Goal: Communication & Community: Answer question/provide support

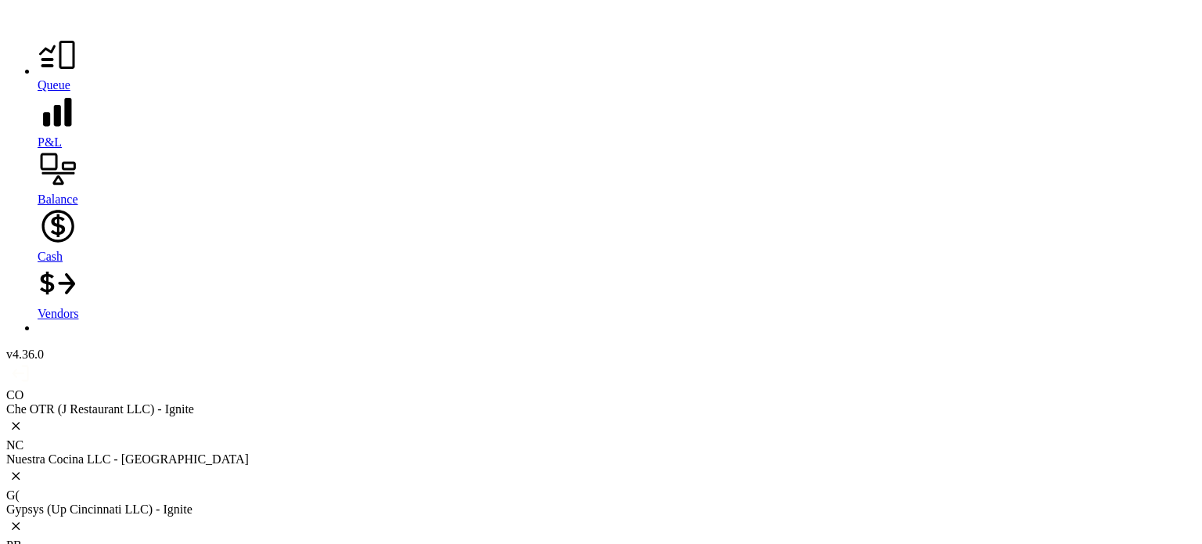
scroll to position [4618, 0]
click at [38, 70] on icon at bounding box center [58, 55] width 40 height 40
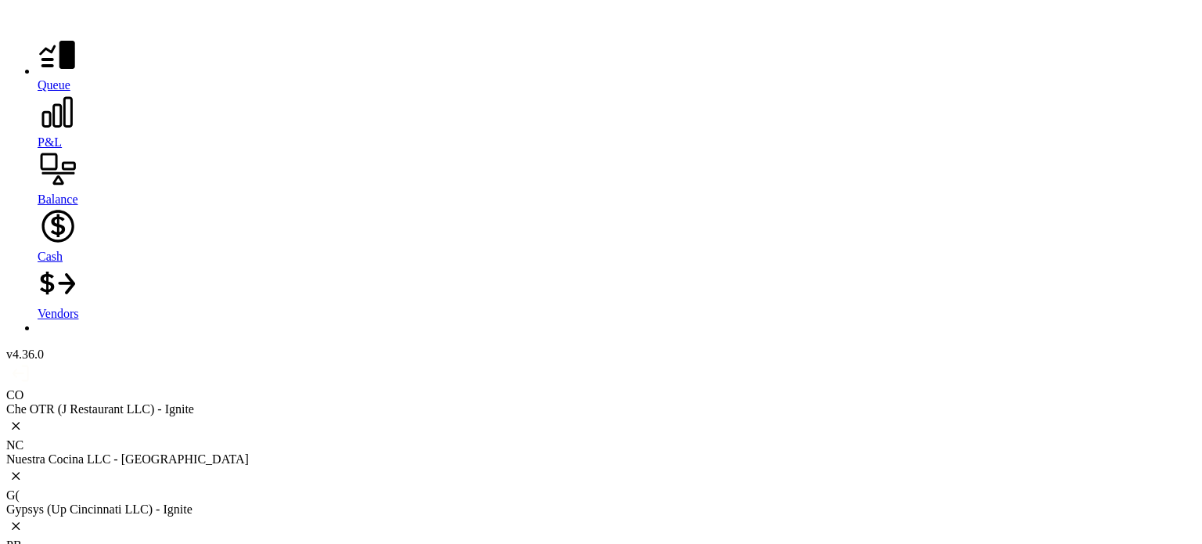
click at [124, 416] on div at bounding box center [601, 427] width 1190 height 22
click at [214, 452] on div "Nuestra Cocina LLC - [GEOGRAPHIC_DATA]" at bounding box center [601, 459] width 1190 height 14
click at [340, 502] on div "Gypsys (Up Cincinnati LLC) - Ignite" at bounding box center [601, 509] width 1190 height 14
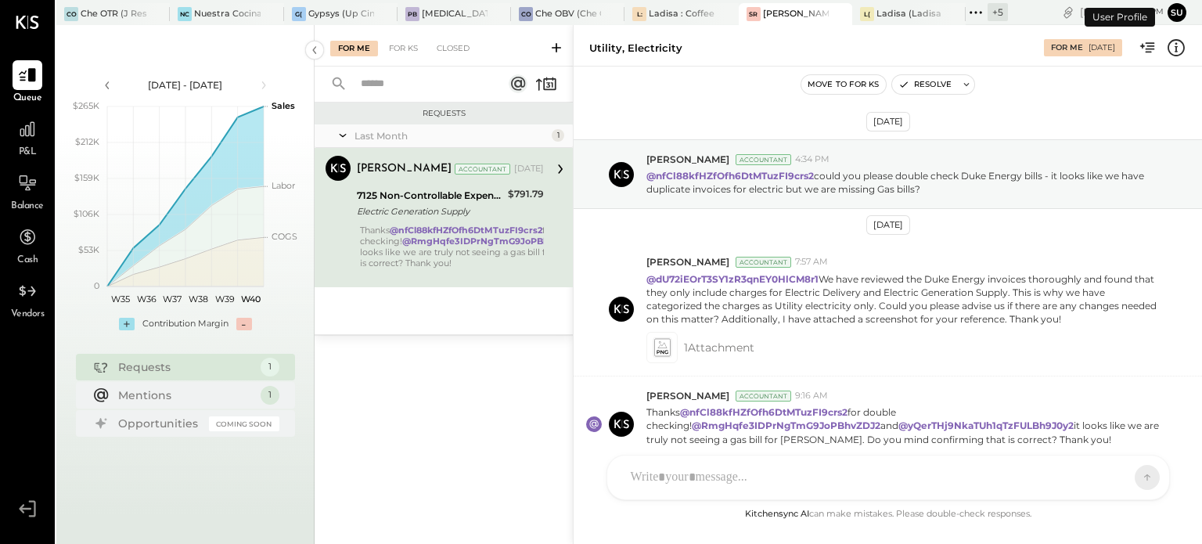
scroll to position [69, 0]
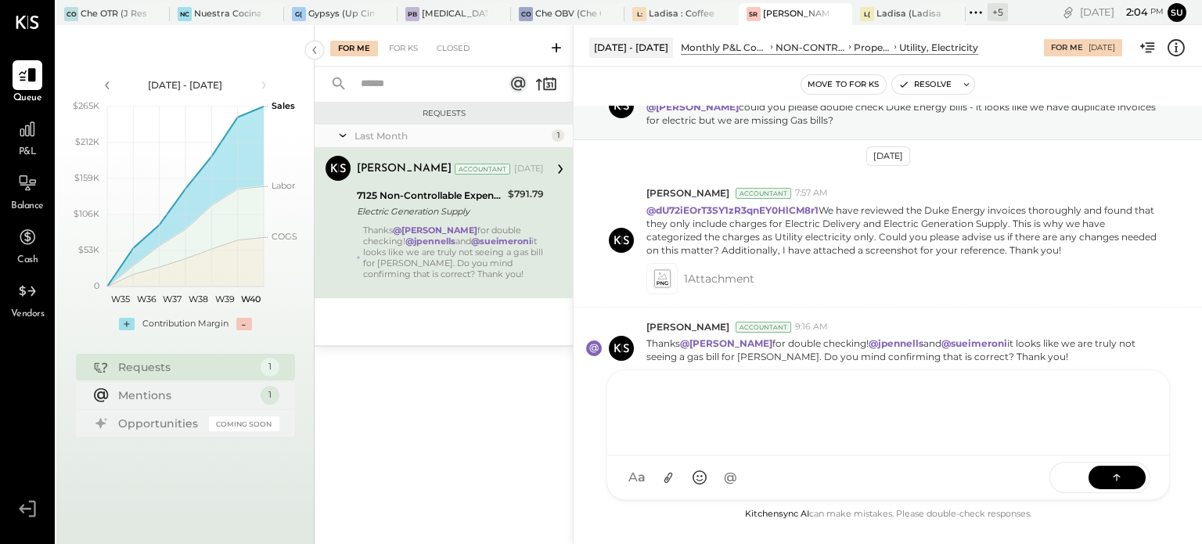
click at [651, 476] on div "AM [PERSON_NAME] I imeronijuan MA [PERSON_NAME] jpennells J jpeyton S sueimeron…" at bounding box center [889, 434] width 564 height 131
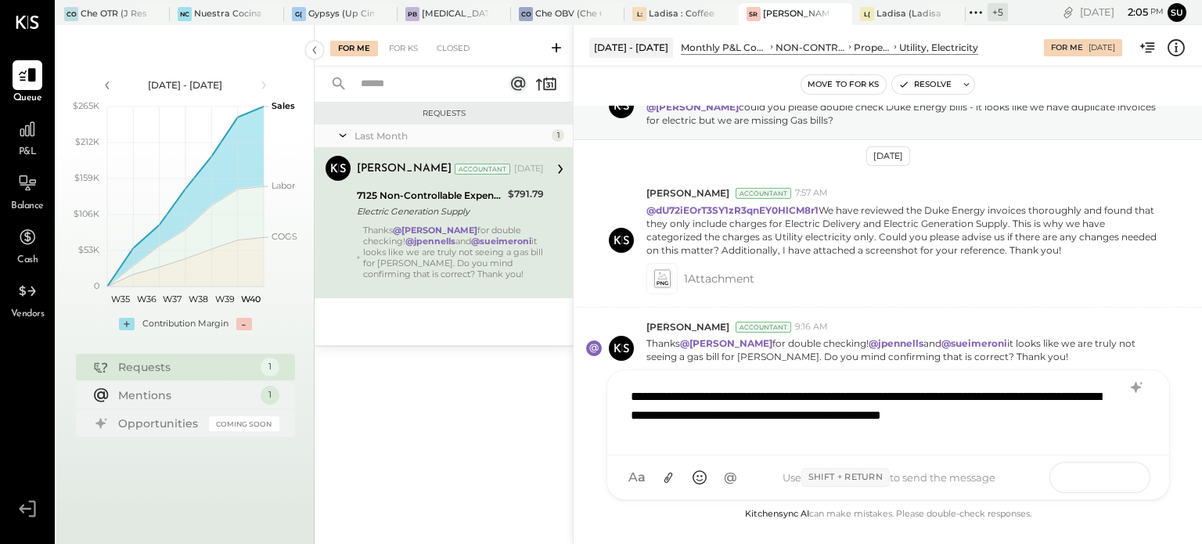
click at [1115, 476] on icon at bounding box center [1117, 477] width 16 height 16
